Goal: Task Accomplishment & Management: Use online tool/utility

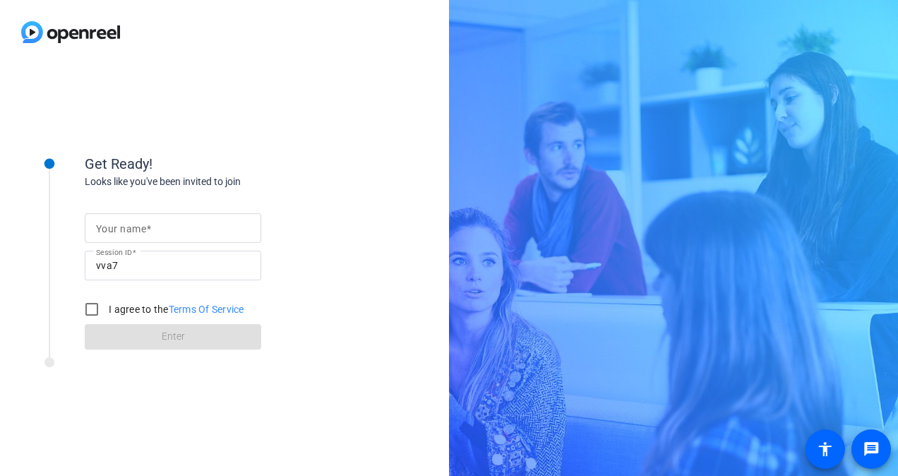
click at [183, 227] on input "Your name" at bounding box center [173, 228] width 154 height 17
type input "[PERSON_NAME]"
click at [87, 308] on input "I agree to the Terms Of Service" at bounding box center [92, 309] width 28 height 28
checkbox input "true"
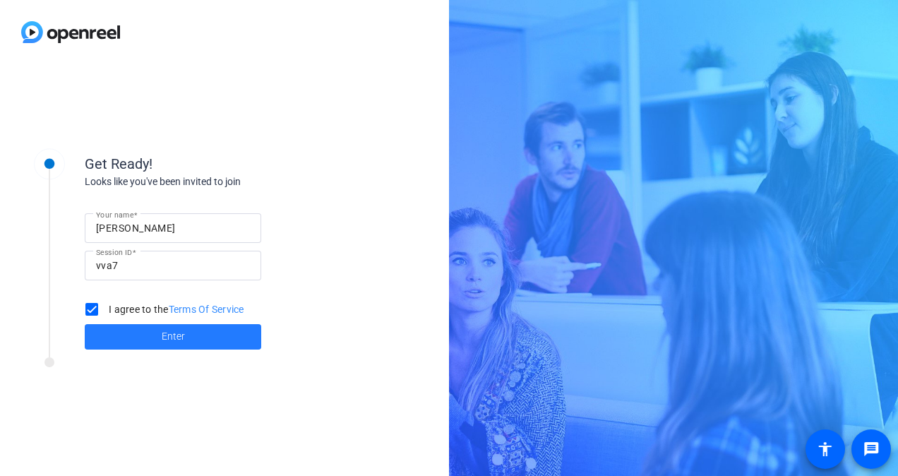
click at [141, 344] on span at bounding box center [173, 337] width 177 height 34
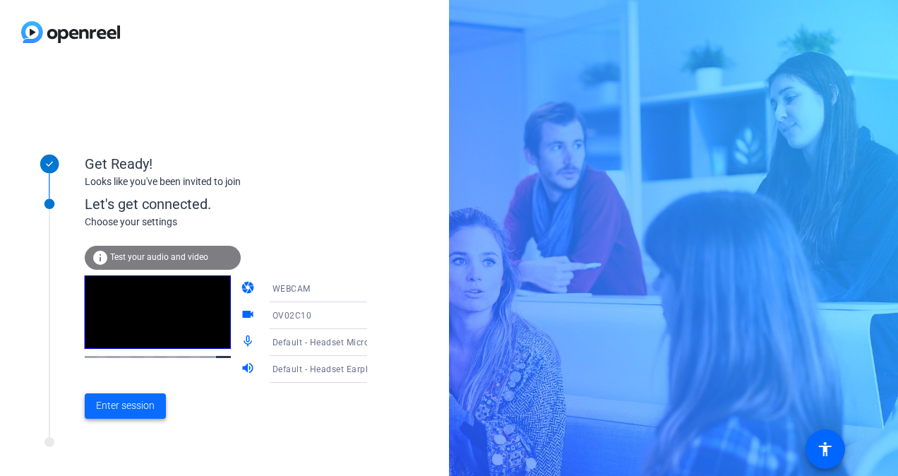
click at [112, 414] on span at bounding box center [125, 406] width 81 height 34
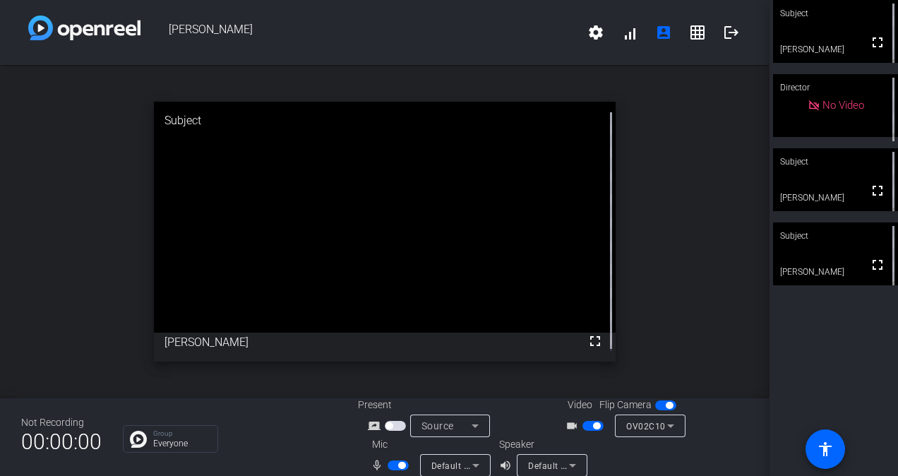
click at [393, 468] on span "button" at bounding box center [398, 465] width 21 height 10
click at [399, 465] on span "button" at bounding box center [398, 465] width 21 height 10
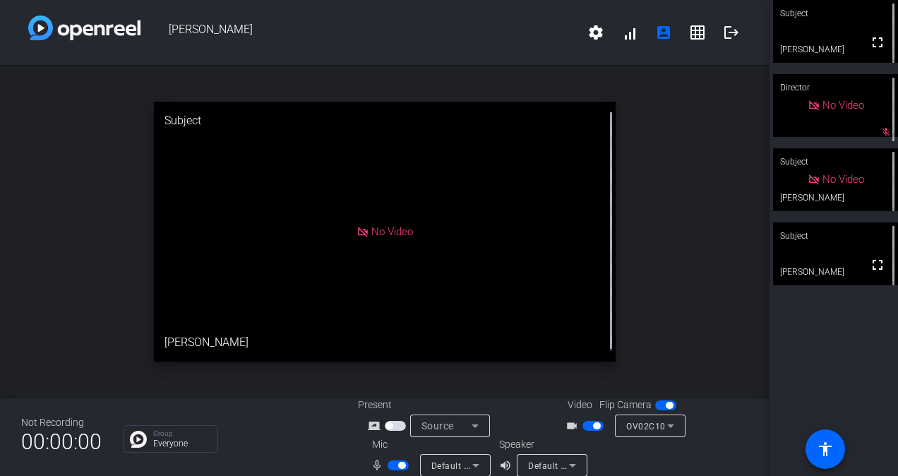
click at [388, 467] on span "button" at bounding box center [398, 465] width 21 height 10
click at [396, 465] on span "button" at bounding box center [398, 465] width 21 height 10
click at [723, 34] on mat-icon "logout" at bounding box center [731, 32] width 17 height 17
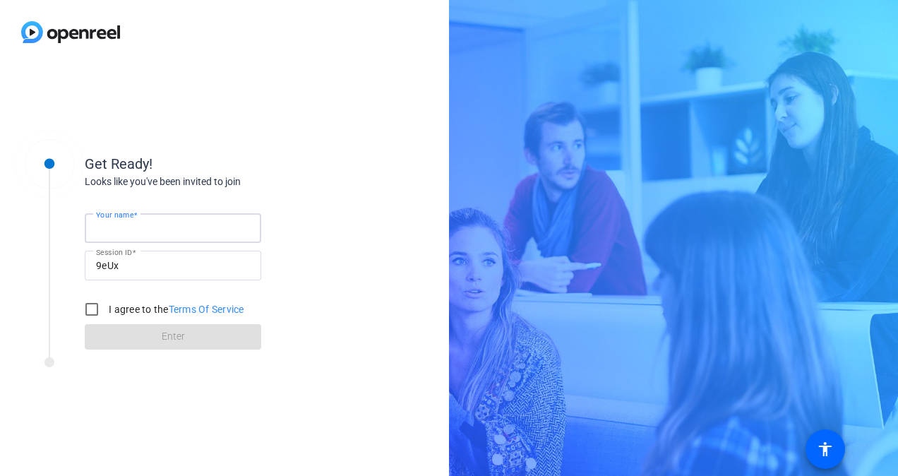
click at [208, 221] on input "Your name" at bounding box center [173, 228] width 154 height 17
type input "[PERSON_NAME]"
click at [92, 310] on input "I agree to the Terms Of Service" at bounding box center [92, 309] width 28 height 28
checkbox input "true"
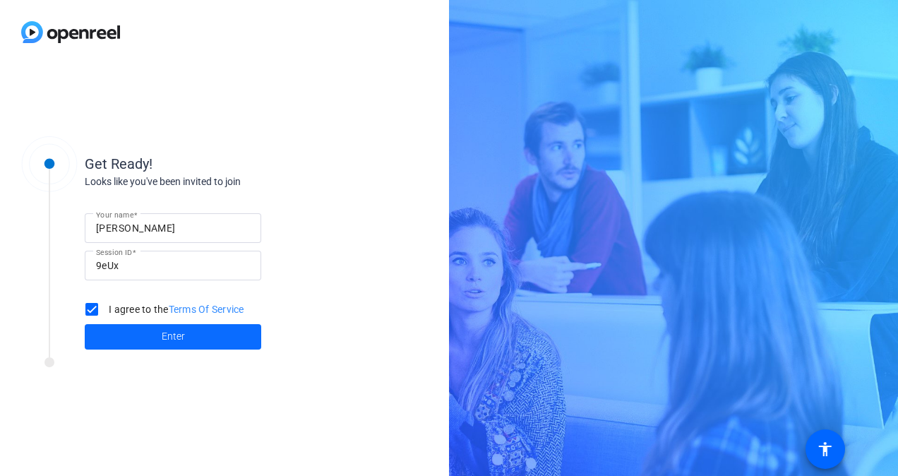
click at [120, 331] on span at bounding box center [173, 337] width 177 height 34
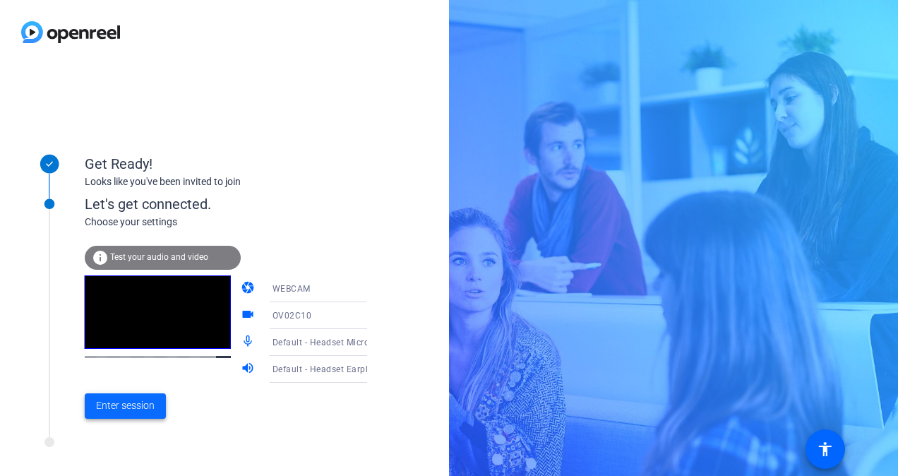
click at [138, 412] on span "Enter session" at bounding box center [125, 405] width 59 height 15
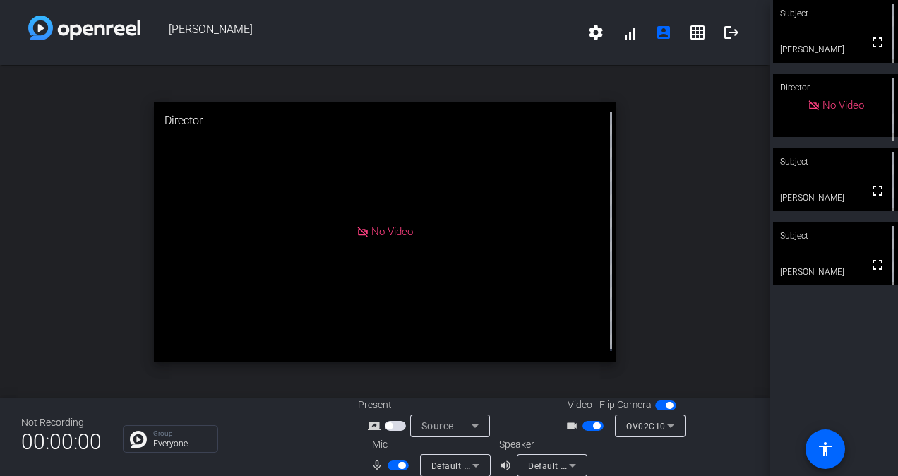
click at [390, 468] on span "button" at bounding box center [398, 465] width 21 height 10
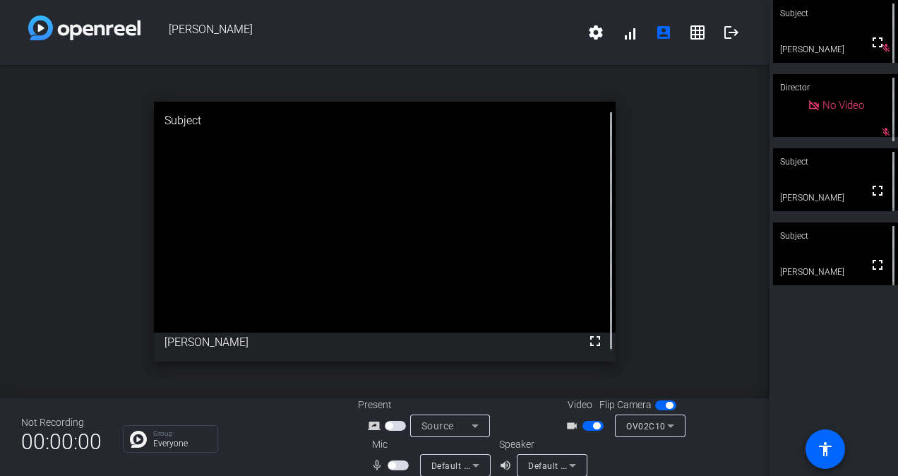
click at [398, 467] on span "button" at bounding box center [398, 465] width 21 height 10
click at [392, 463] on span "button" at bounding box center [398, 465] width 21 height 10
click at [398, 467] on span "button" at bounding box center [398, 465] width 21 height 10
click at [398, 467] on span "button" at bounding box center [401, 465] width 7 height 7
click at [393, 465] on span "button" at bounding box center [398, 465] width 21 height 10
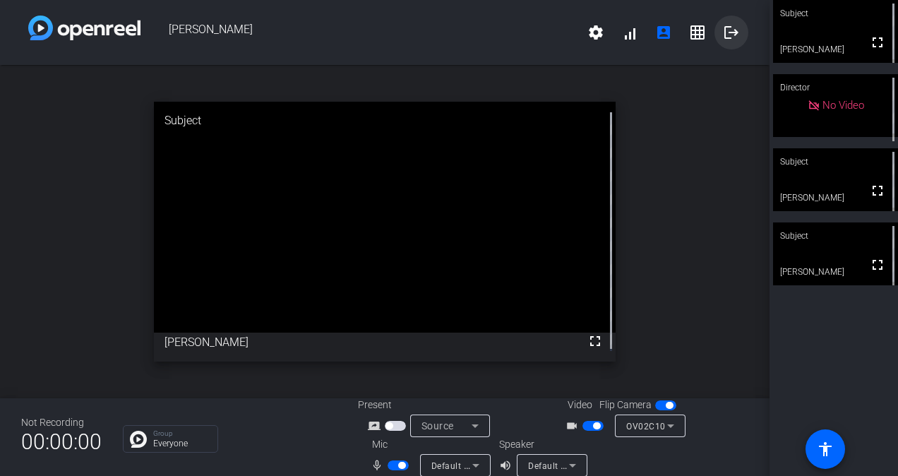
click at [723, 34] on mat-icon "logout" at bounding box center [731, 32] width 17 height 17
